Goal: Task Accomplishment & Management: Use online tool/utility

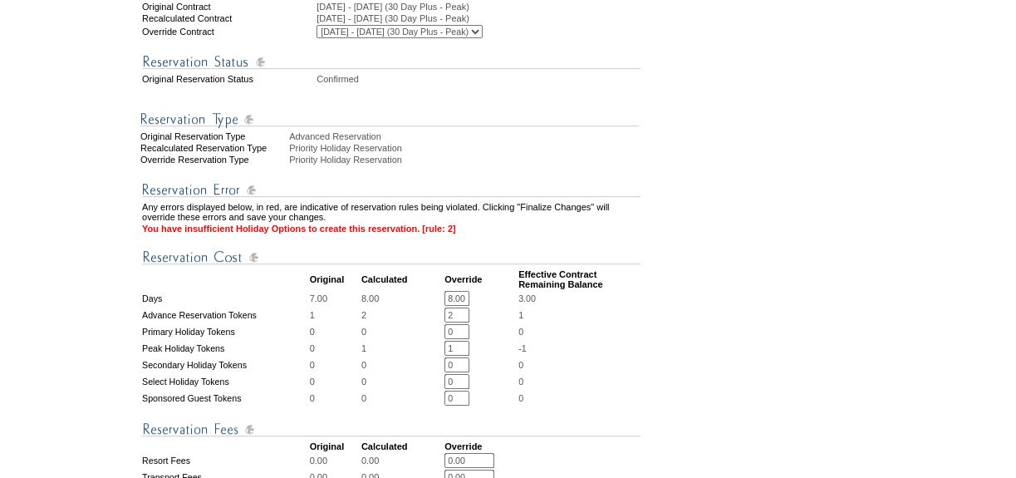
scroll to position [453, 0]
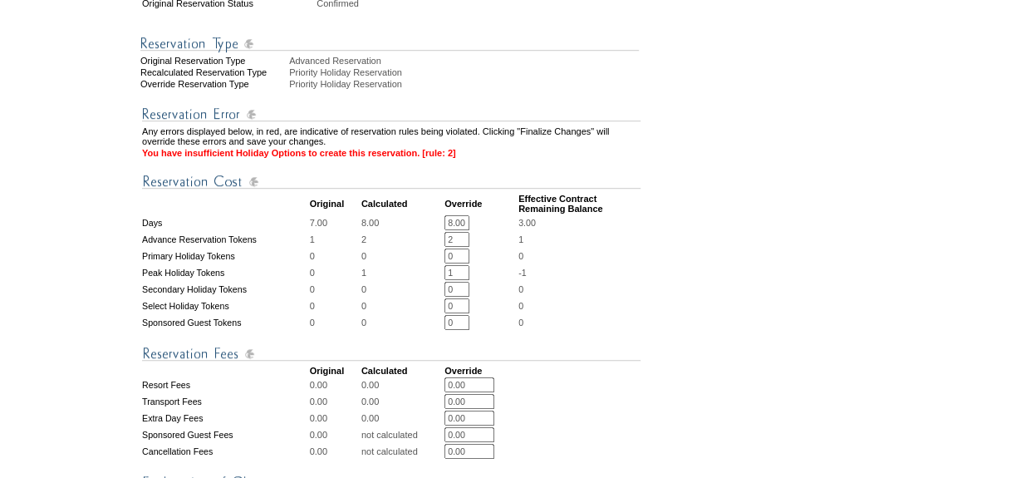
click at [463, 247] on input "2" at bounding box center [456, 239] width 25 height 15
type input "1"
click at [458, 280] on input "1" at bounding box center [456, 272] width 25 height 15
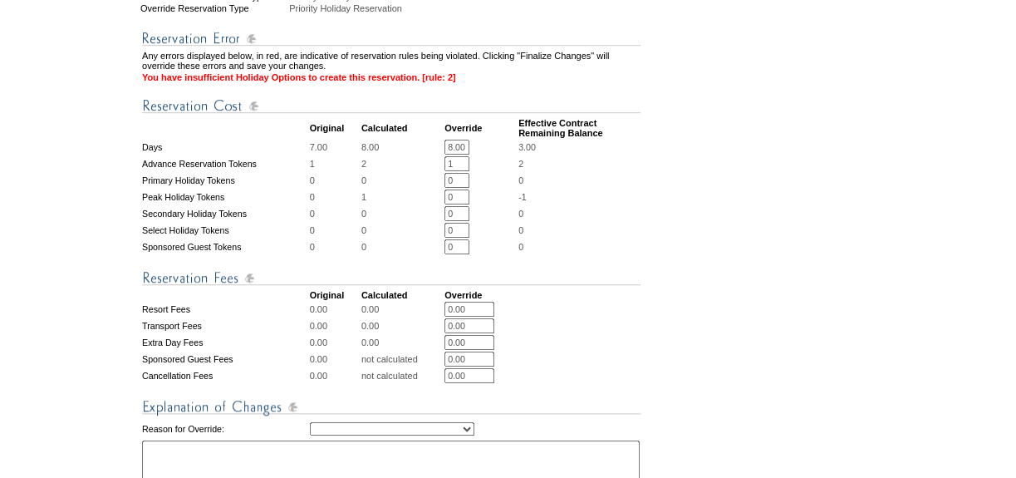
scroll to position [604, 0]
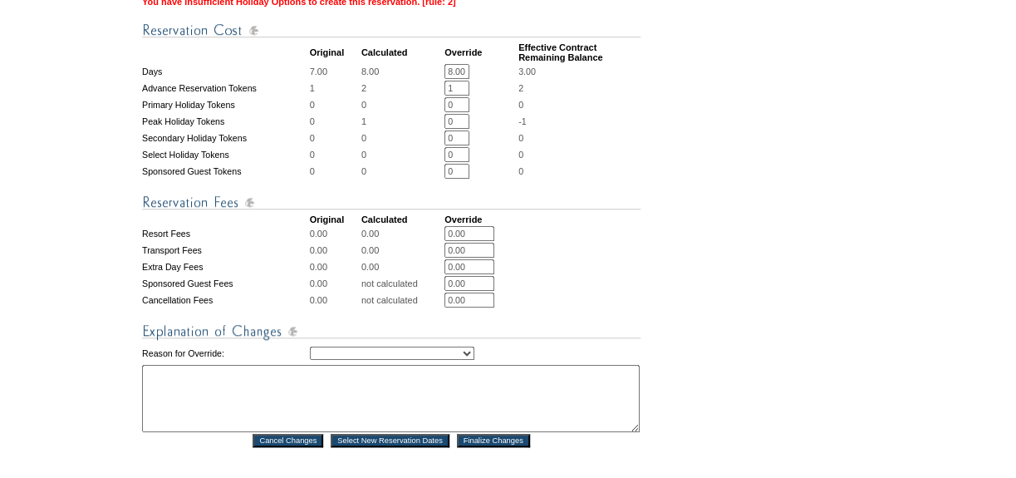
type input "0"
click at [429, 360] on select "Creating Continuous Stay Days Rebooked After Cancellation Editing Occupant Expe…" at bounding box center [392, 352] width 164 height 13
select select "1052"
click at [310, 360] on select "Creating Continuous Stay Days Rebooked After Cancellation Editing Occupant Expe…" at bounding box center [392, 352] width 164 height 13
click at [344, 401] on textarea at bounding box center [390, 398] width 497 height 67
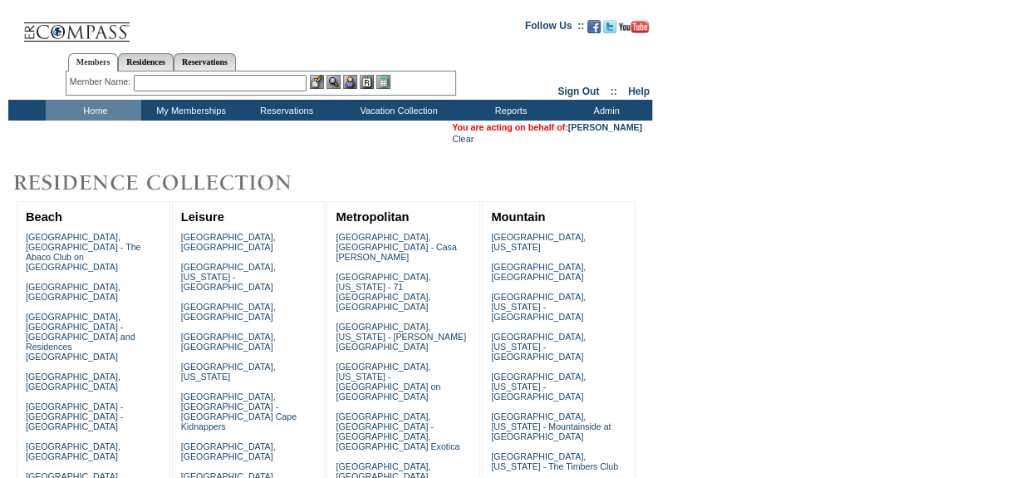
click at [224, 88] on input "text" at bounding box center [220, 83] width 173 height 17
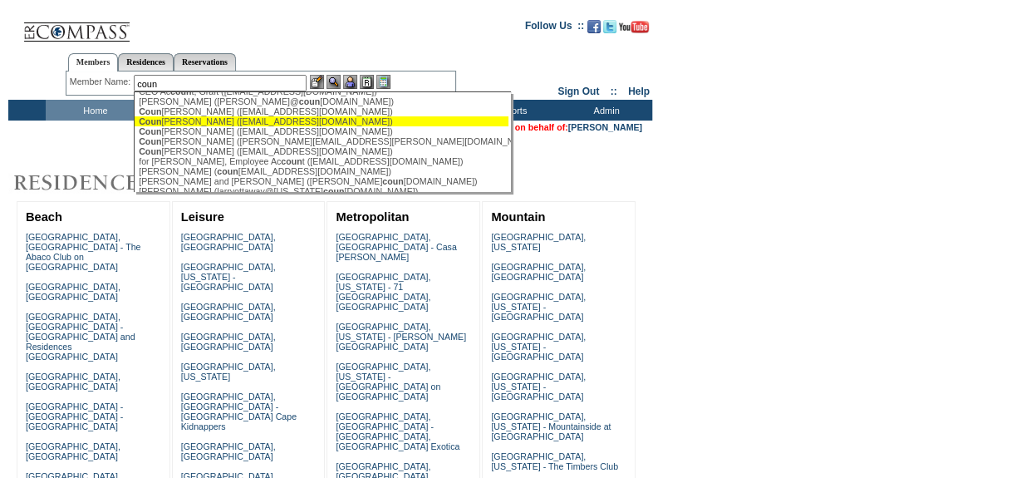
scroll to position [75, 0]
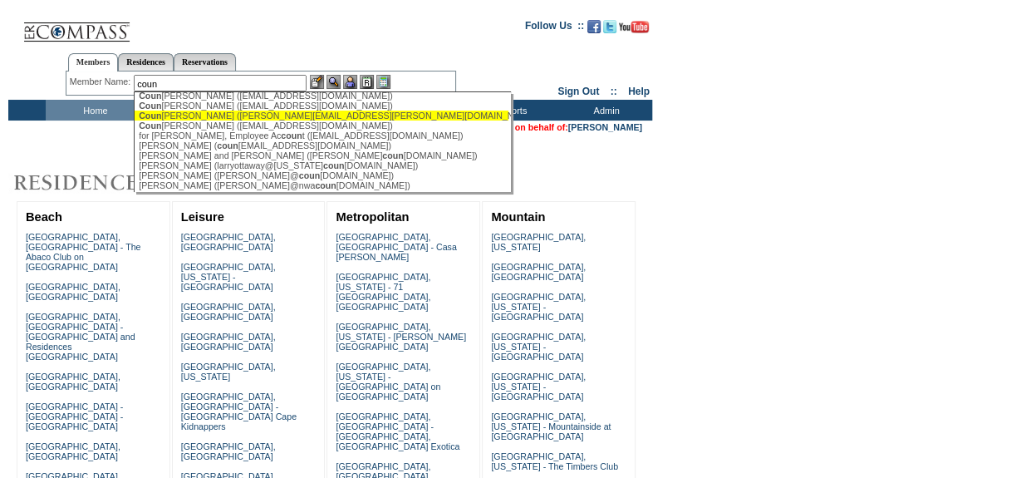
click at [221, 120] on div "[PERSON_NAME] ([PERSON_NAME][EMAIL_ADDRESS][PERSON_NAME][DOMAIN_NAME])" at bounding box center [321, 115] width 365 height 10
type input "[PERSON_NAME] ([PERSON_NAME][EMAIL_ADDRESS][PERSON_NAME][DOMAIN_NAME])"
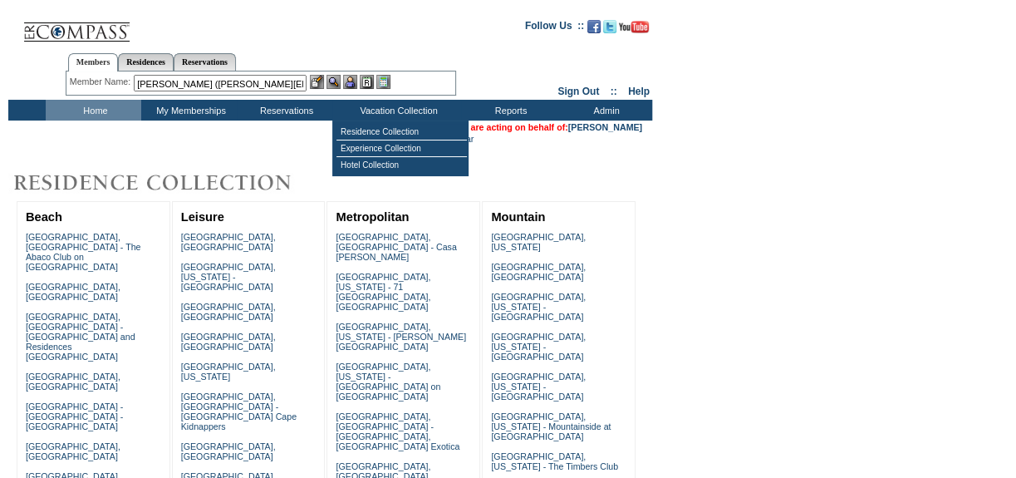
click at [357, 79] on img at bounding box center [350, 82] width 14 height 14
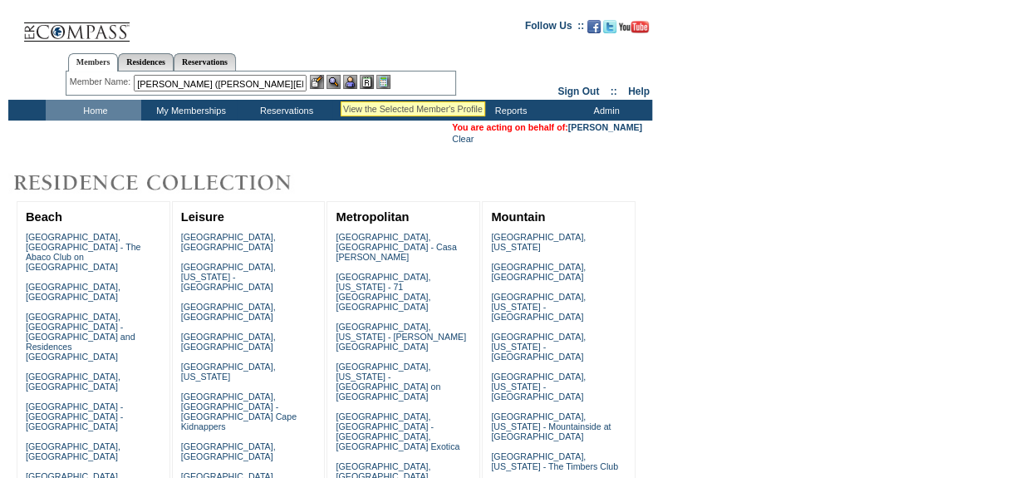
click at [341, 80] on img at bounding box center [333, 82] width 14 height 14
